Goal: Find specific page/section

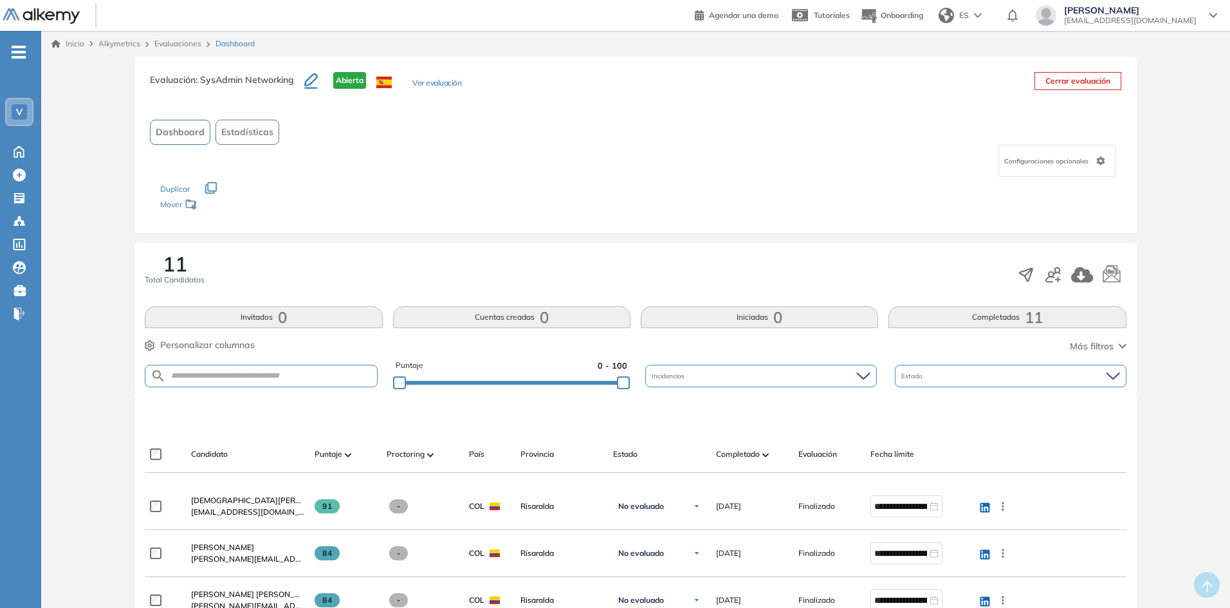
scroll to position [129, 0]
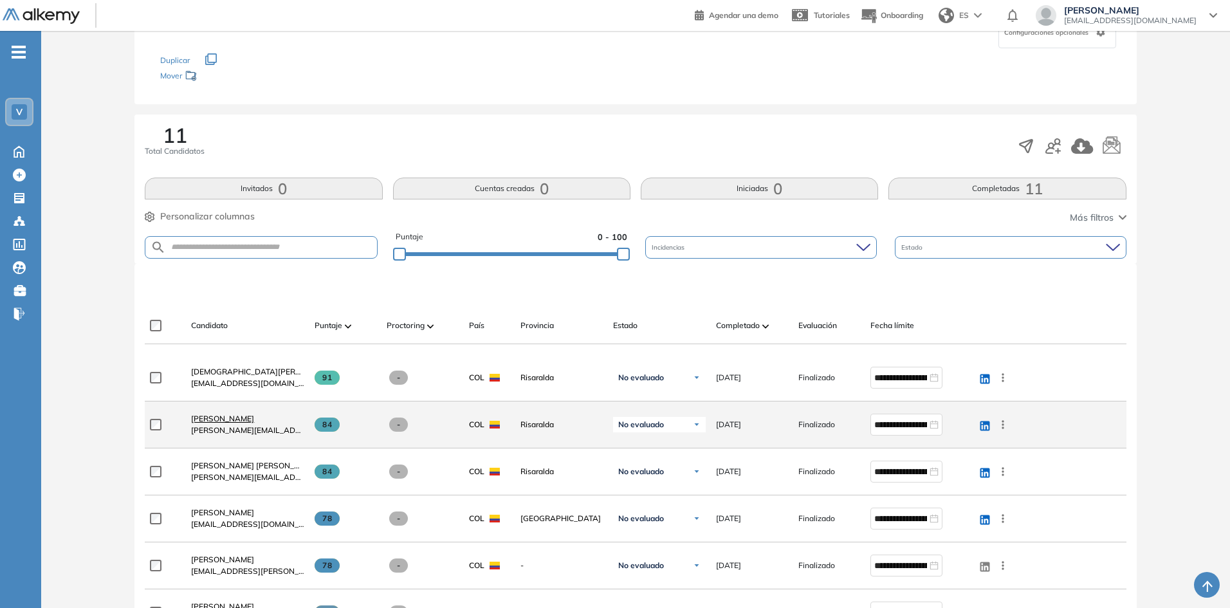
click at [234, 420] on span "[PERSON_NAME]" at bounding box center [222, 419] width 63 height 10
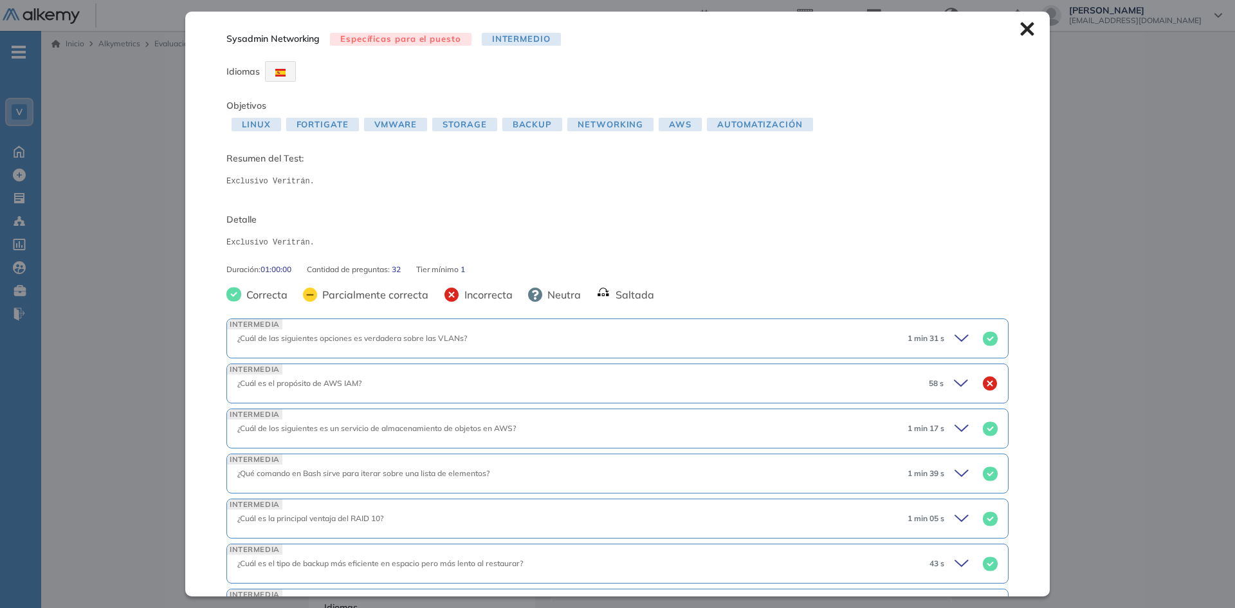
click at [954, 384] on icon at bounding box center [963, 383] width 18 height 18
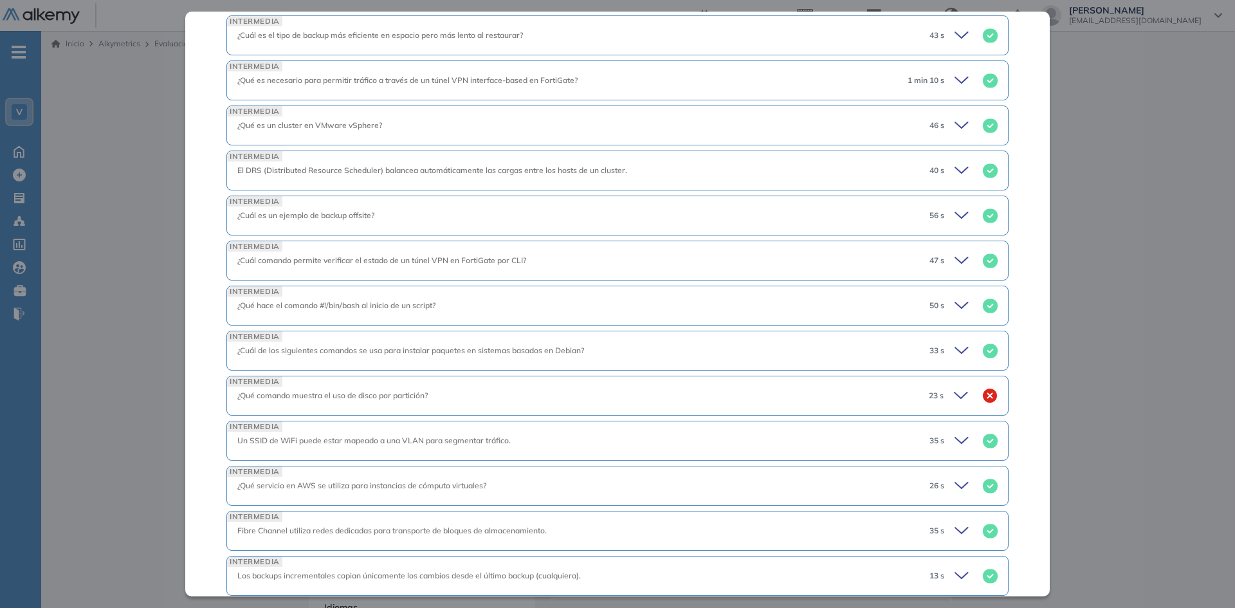
scroll to position [900, 0]
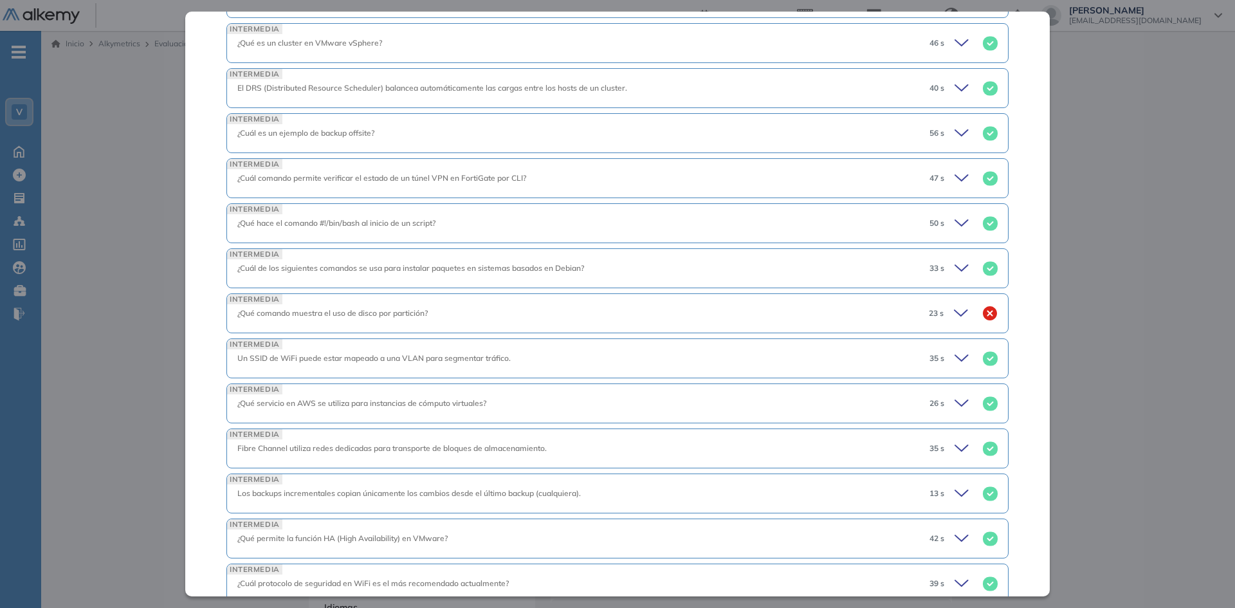
click at [954, 316] on icon at bounding box center [960, 313] width 13 height 6
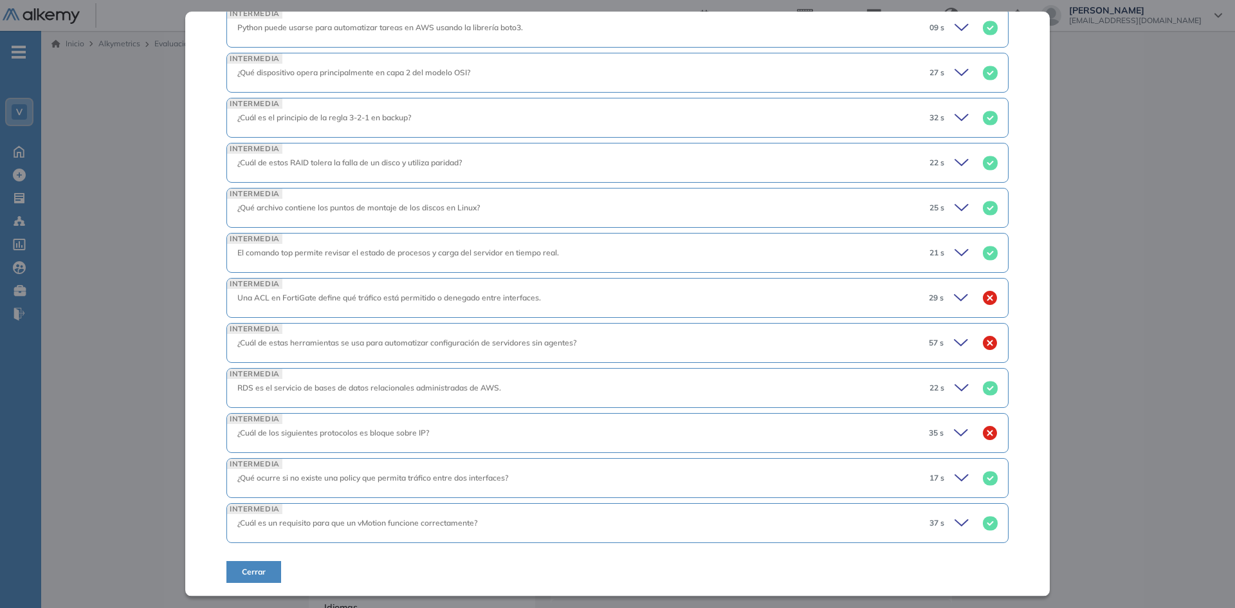
scroll to position [1672, 0]
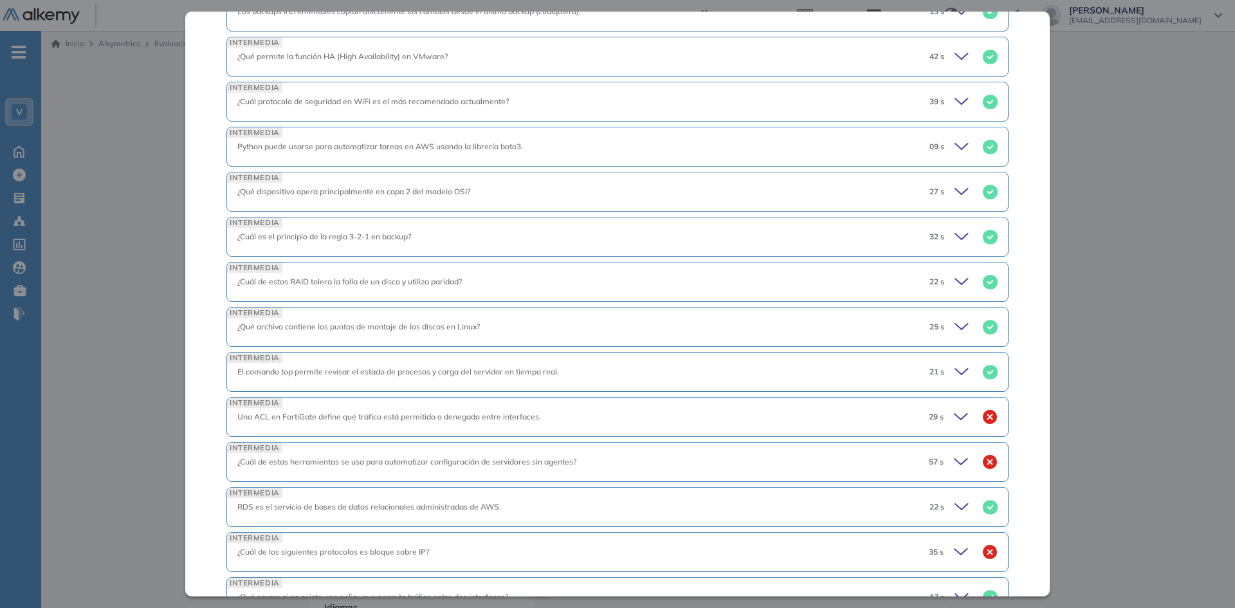
click at [954, 417] on icon at bounding box center [963, 417] width 18 height 18
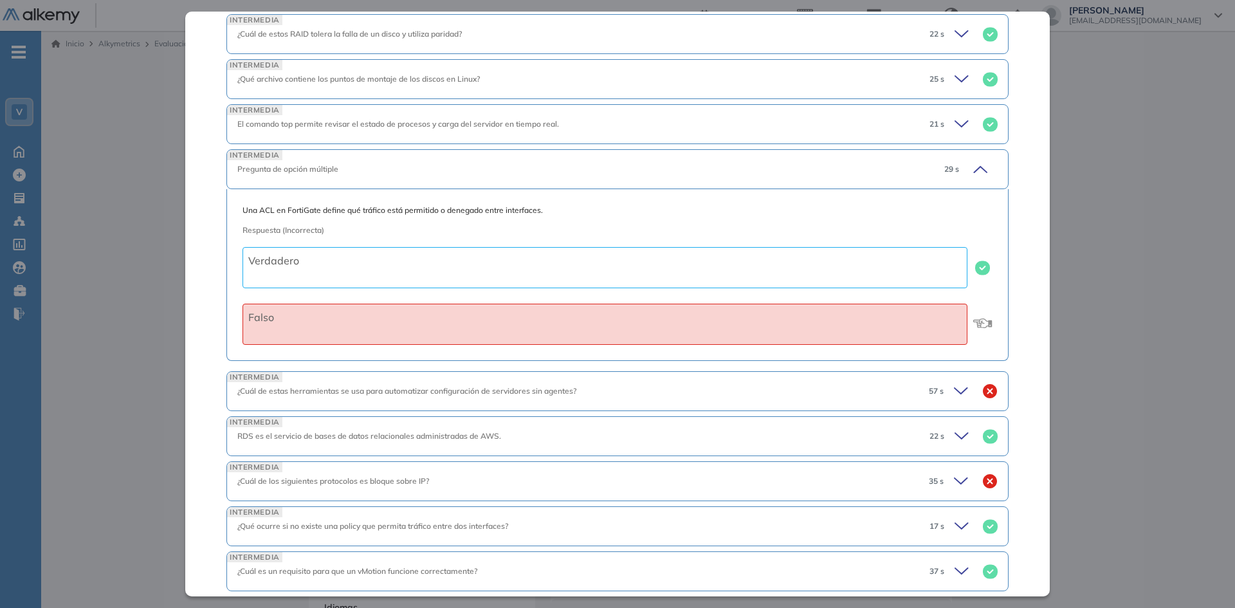
scroll to position [1967, 0]
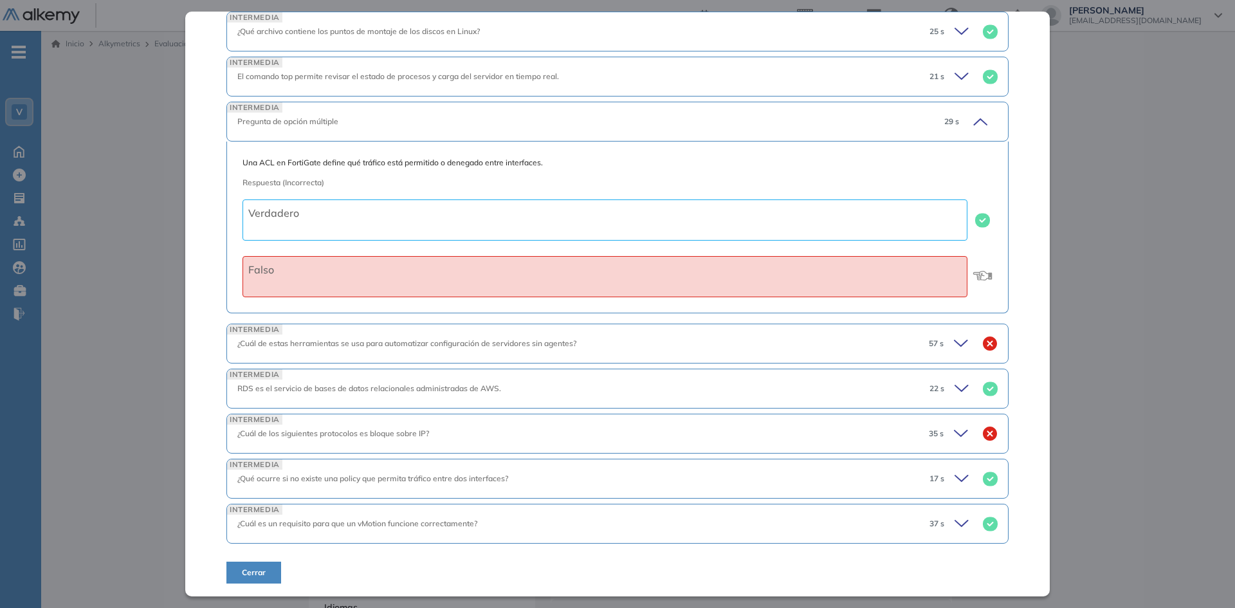
click at [954, 345] on icon at bounding box center [963, 343] width 18 height 18
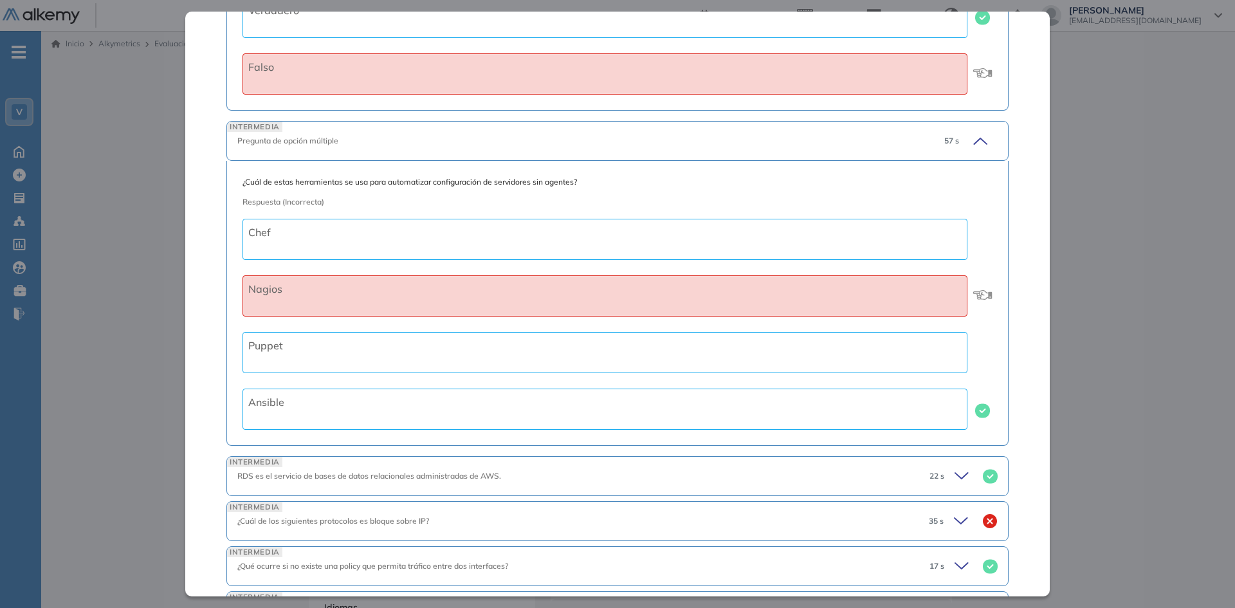
scroll to position [2257, 0]
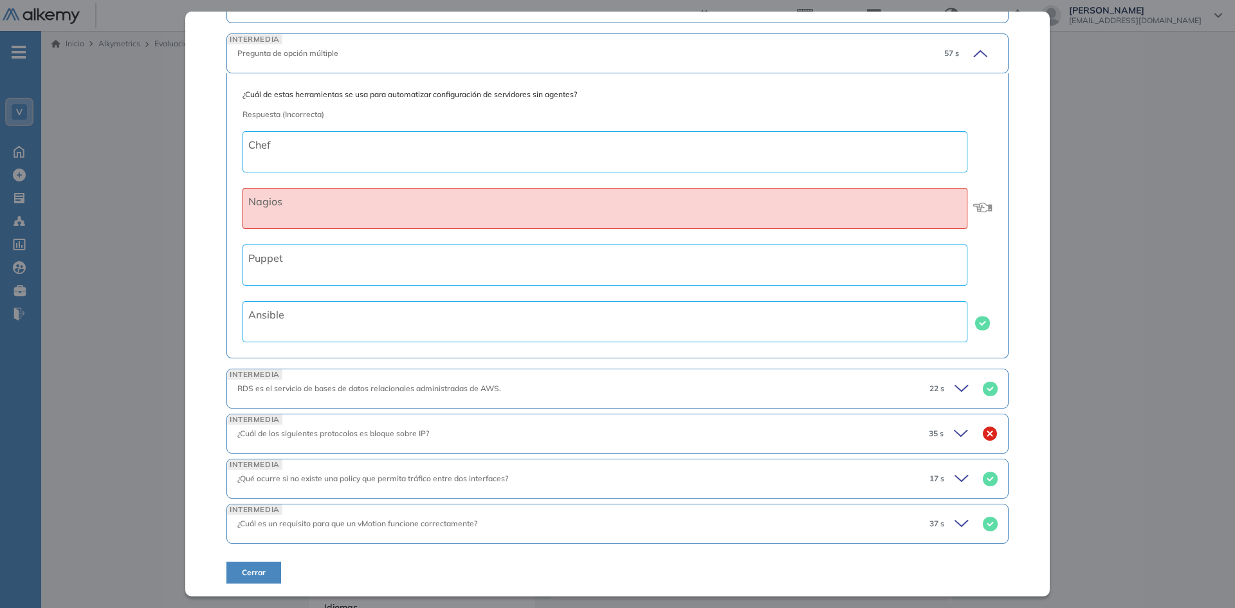
click at [954, 434] on icon at bounding box center [963, 433] width 18 height 18
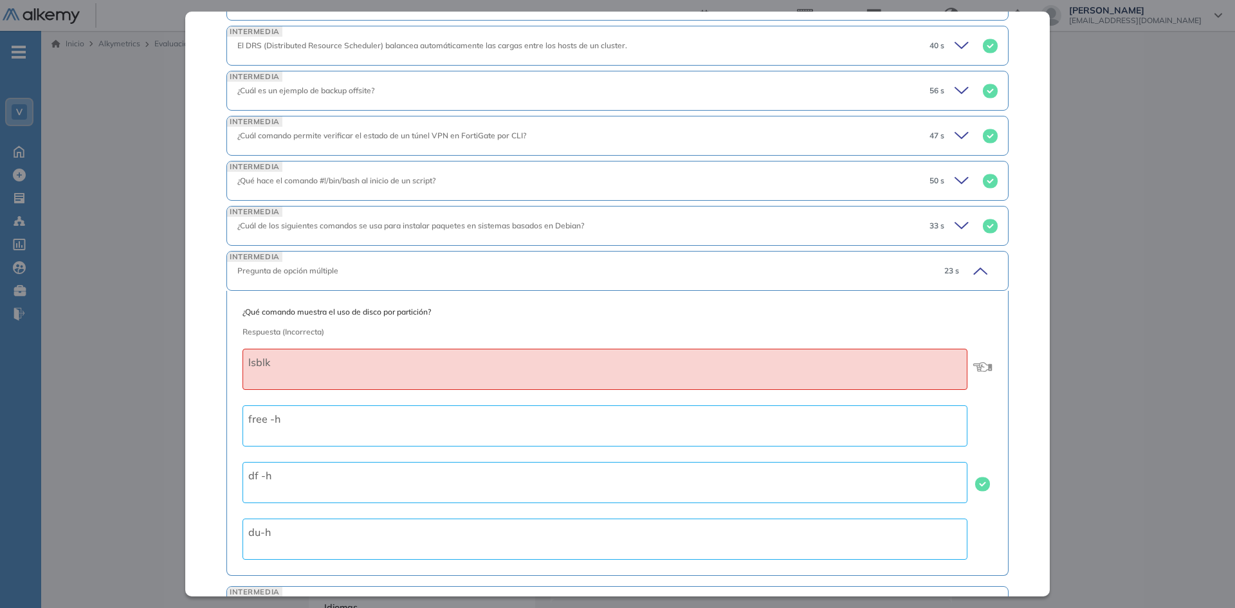
scroll to position [940, 0]
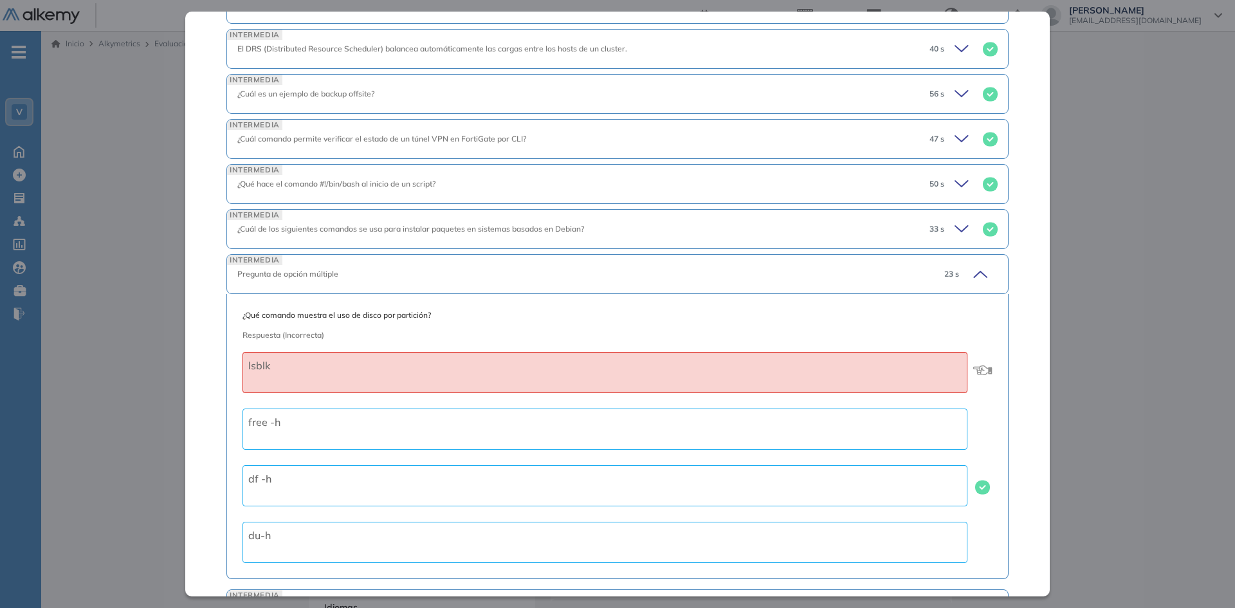
click at [970, 269] on icon at bounding box center [978, 274] width 18 height 18
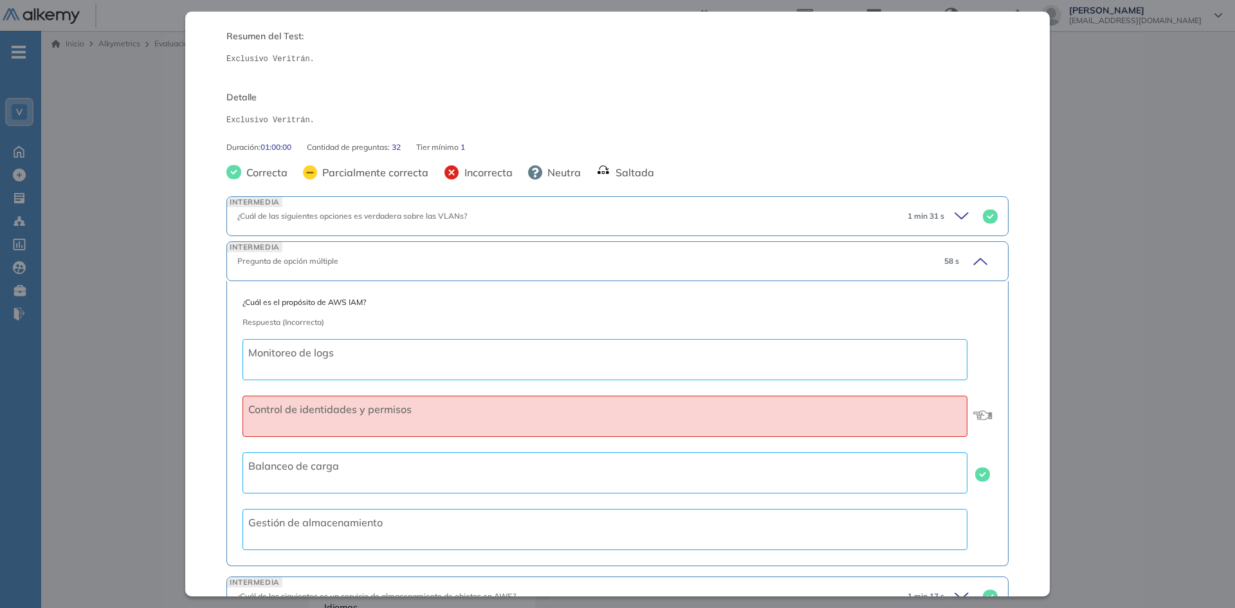
scroll to position [104, 0]
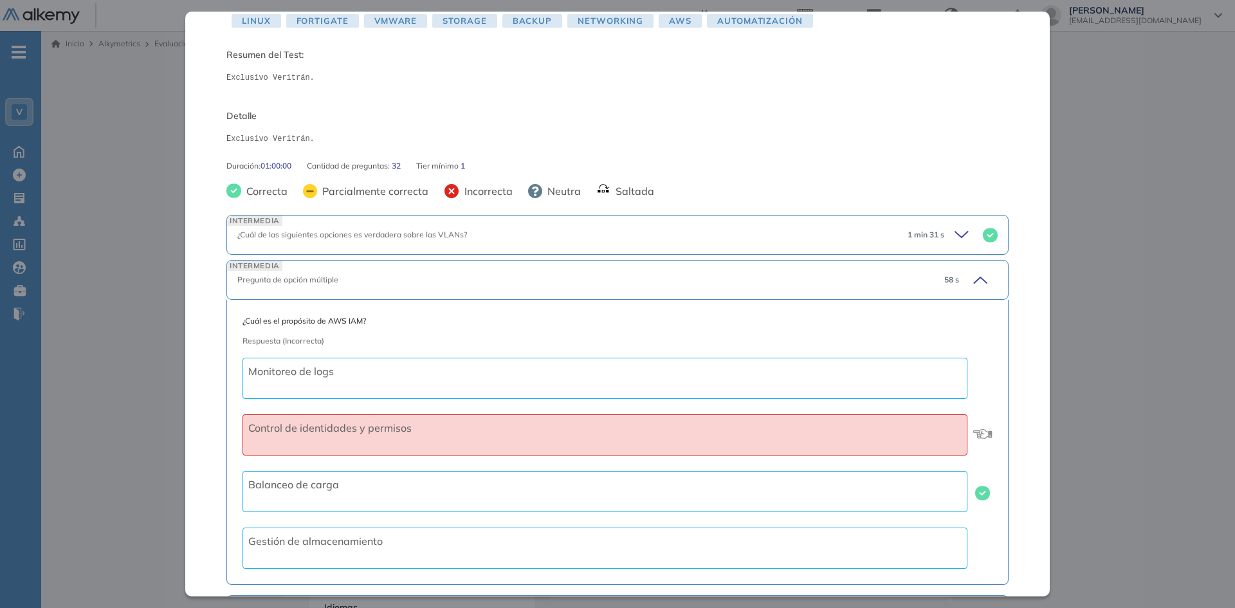
click at [974, 278] on icon at bounding box center [980, 280] width 13 height 6
